Goal: Information Seeking & Learning: Check status

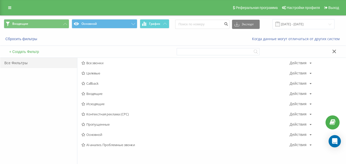
drag, startPoint x: 91, startPoint y: 105, endPoint x: 96, endPoint y: 105, distance: 5.7
click at [91, 105] on span "Исходящие" at bounding box center [185, 104] width 208 height 4
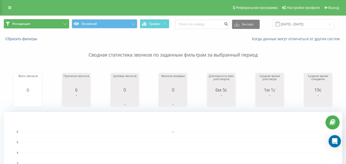
click at [35, 23] on button "Исходящие" at bounding box center [36, 23] width 65 height 9
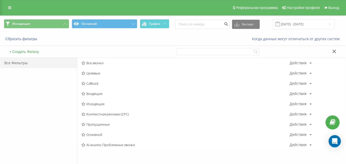
click at [97, 95] on span "Входящие" at bounding box center [185, 94] width 208 height 4
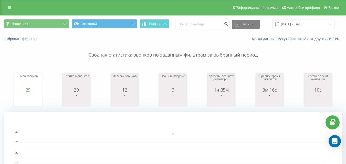
click at [231, 56] on p "Сводная статистика звонков по заданным фильтрам за выбранный период" at bounding box center [173, 49] width 338 height 17
click at [296, 26] on input "[DATE] - [DATE]" at bounding box center [303, 24] width 62 height 10
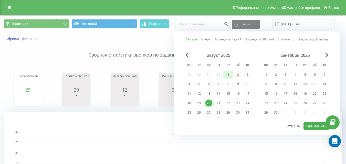
click at [227, 77] on div "1" at bounding box center [228, 74] width 7 height 7
click at [211, 103] on div "20" at bounding box center [208, 103] width 7 height 7
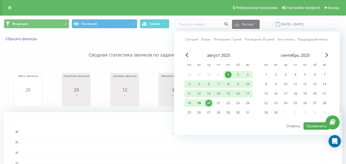
click at [200, 102] on div "19" at bounding box center [199, 103] width 7 height 7
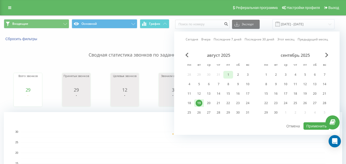
click at [227, 74] on div "1" at bounding box center [228, 74] width 7 height 7
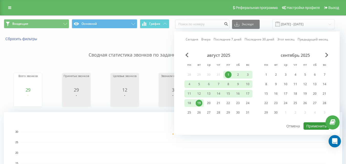
click at [313, 124] on button "Применить" at bounding box center [316, 125] width 26 height 7
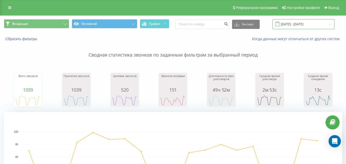
click at [302, 22] on input "[DATE] - [DATE]" at bounding box center [303, 24] width 62 height 10
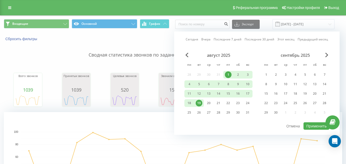
click at [136, 124] on rect "A chart." at bounding box center [173, 163] width 338 height 102
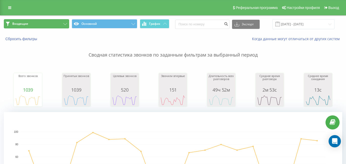
click at [59, 20] on button "Входящие" at bounding box center [36, 23] width 65 height 9
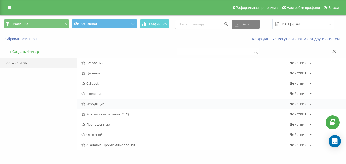
click at [99, 101] on div "Исходящие Действия Редактировать Копировать Удалить По умолчанию Поделиться" at bounding box center [211, 104] width 268 height 10
click at [115, 106] on div "Исходящие Действия Редактировать Копировать Удалить По умолчанию Поделиться" at bounding box center [211, 104] width 268 height 10
click at [115, 105] on span "Исходящие" at bounding box center [185, 104] width 208 height 4
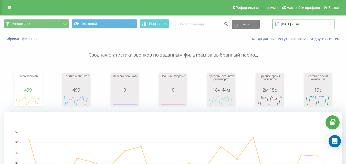
click at [287, 25] on input "[DATE] - [DATE]" at bounding box center [303, 24] width 62 height 10
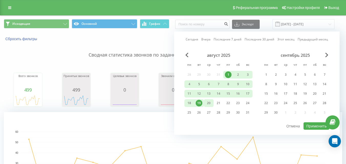
click at [204, 103] on div "20" at bounding box center [209, 103] width 10 height 8
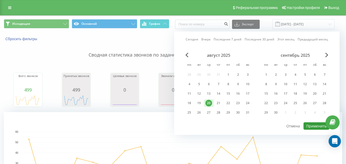
click at [304, 124] on button "Применить" at bounding box center [316, 125] width 26 height 7
type input "[DATE] - [DATE]"
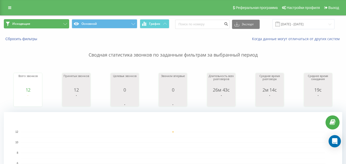
click at [54, 23] on button "Исходящие" at bounding box center [36, 23] width 65 height 9
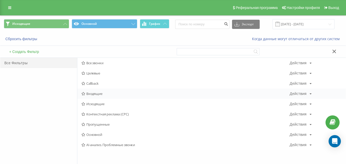
click at [103, 93] on span "Входящие" at bounding box center [185, 94] width 208 height 4
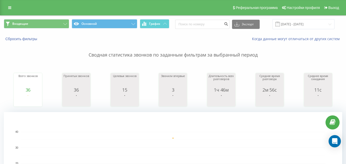
click at [78, 161] on rect "A chart." at bounding box center [173, 163] width 304 height 63
click at [197, 60] on div "Сводная статистика звонков по заданным фильтрам за выбранный период Всего звонк…" at bounding box center [173, 127] width 338 height 173
click at [61, 24] on button "Входящие" at bounding box center [36, 23] width 65 height 9
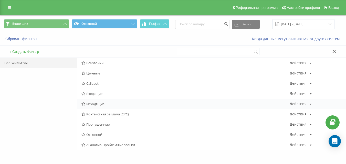
click at [100, 103] on span "Исходящие" at bounding box center [185, 104] width 208 height 4
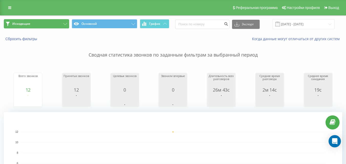
click at [35, 24] on button "Исходящие" at bounding box center [36, 23] width 65 height 9
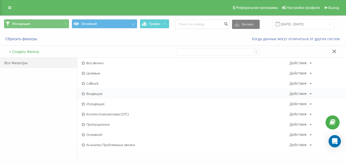
click at [94, 95] on span "Входящие" at bounding box center [185, 94] width 208 height 4
